Goal: Information Seeking & Learning: Learn about a topic

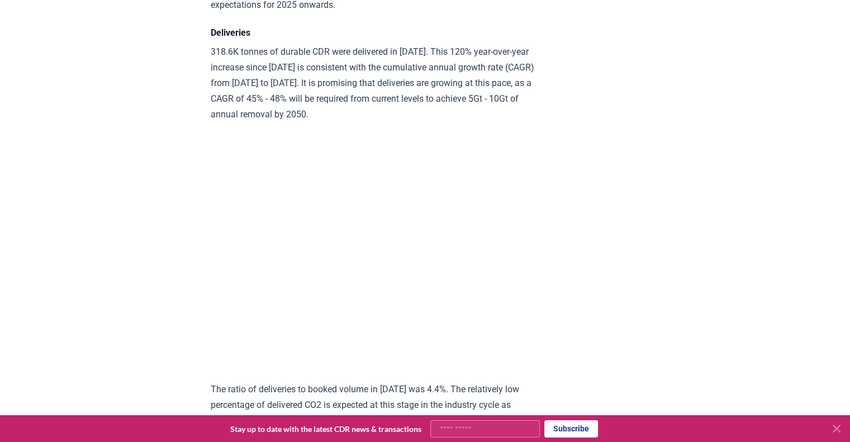
scroll to position [5588, 0]
drag, startPoint x: 254, startPoint y: 190, endPoint x: 235, endPoint y: 194, distance: 20.1
click at [235, 122] on p "318.6K tonnes of durable CDR were delivered in [DATE]. This 120% year-over-year…" at bounding box center [374, 83] width 327 height 78
drag, startPoint x: 255, startPoint y: 191, endPoint x: 237, endPoint y: 192, distance: 17.9
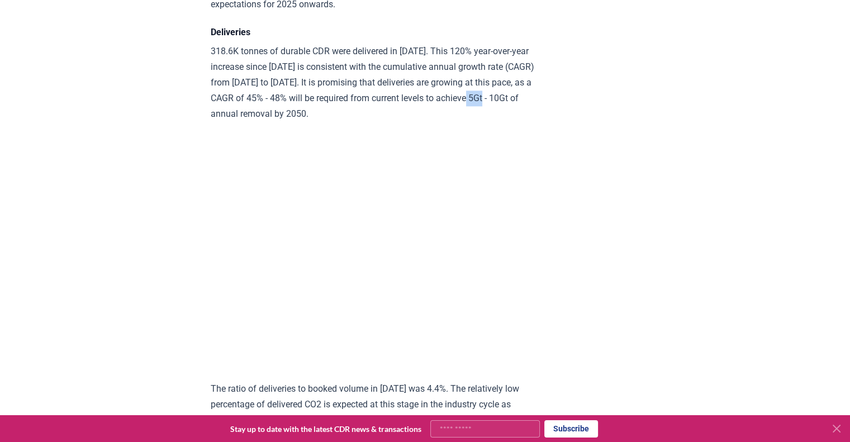
click at [237, 122] on p "318.6K tonnes of durable CDR were delivered in [DATE]. This 120% year-over-year…" at bounding box center [374, 83] width 327 height 78
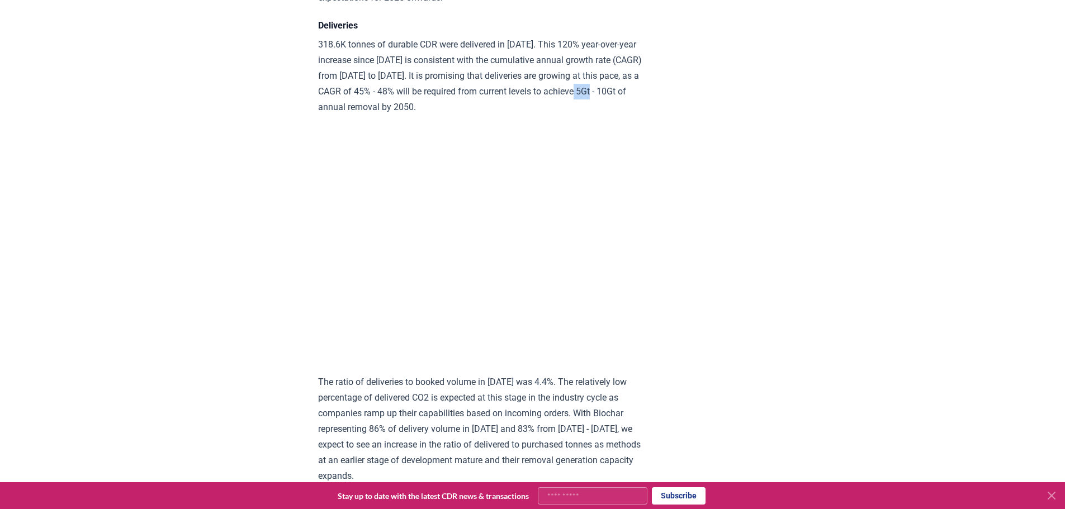
scroll to position [5603, 0]
click at [598, 33] on h4 "Deliveries" at bounding box center [481, 26] width 327 height 13
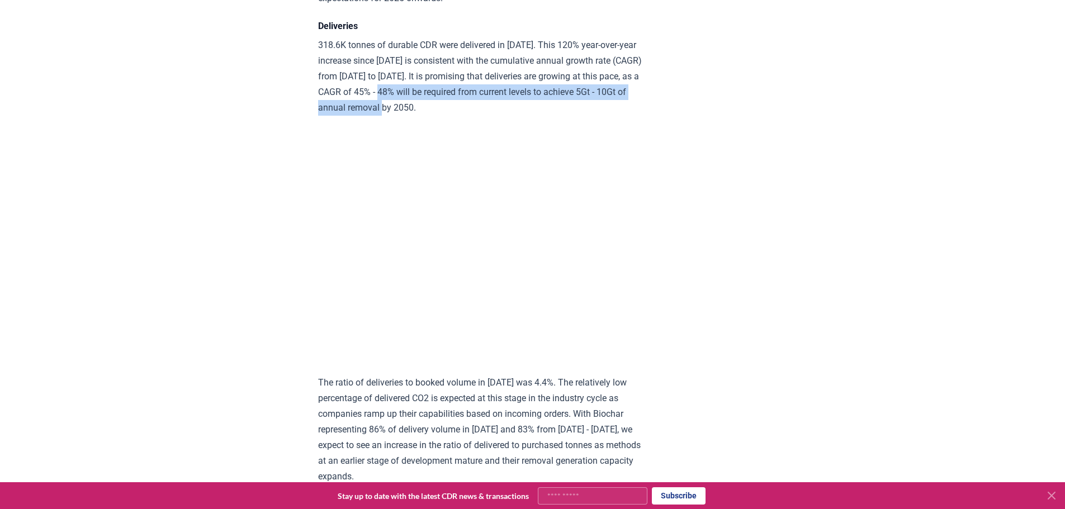
drag, startPoint x: 460, startPoint y: 180, endPoint x: 456, endPoint y: 174, distance: 7.6
click at [456, 116] on p "318.6K tonnes of durable CDR were delivered in [DATE]. This 120% year-over-year…" at bounding box center [481, 76] width 327 height 78
copy p "be required from current levels to achieve 5Gt - 10Gt of annual removal by 2050."
